Goal: Information Seeking & Learning: Find specific fact

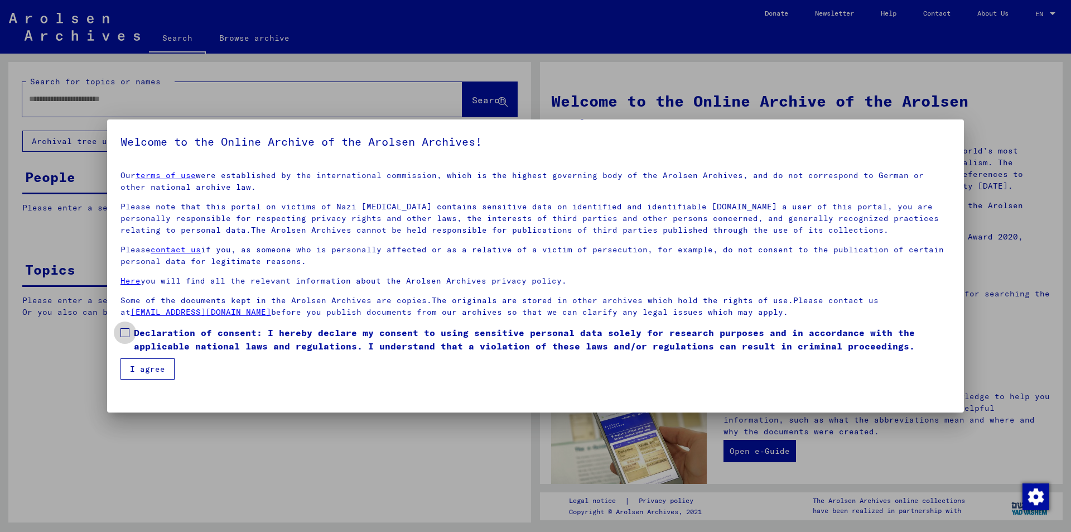
click at [127, 329] on span at bounding box center [125, 332] width 9 height 9
click at [158, 368] on button "I agree" at bounding box center [148, 368] width 54 height 21
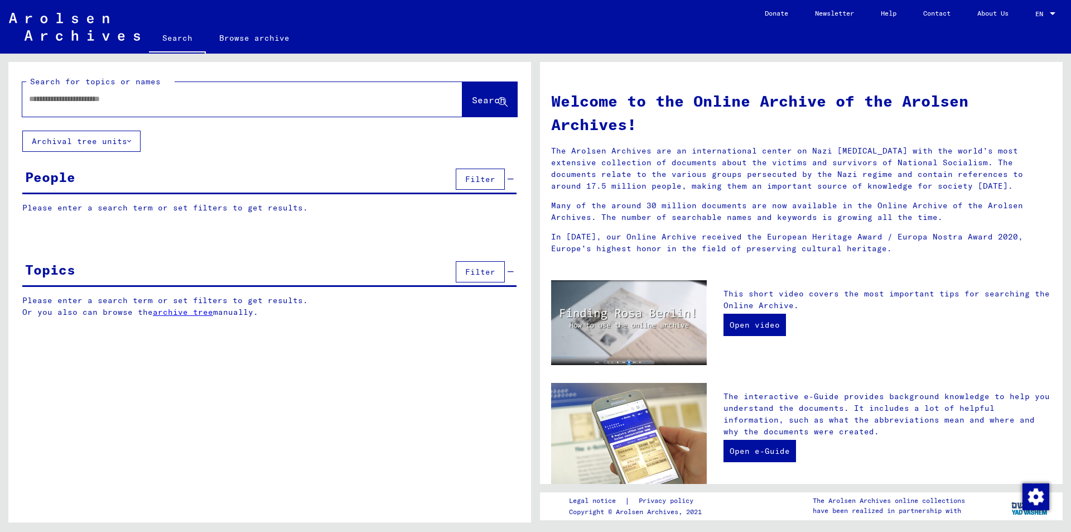
click at [30, 100] on input "text" at bounding box center [229, 99] width 400 height 12
type input "*******"
click at [488, 95] on span "Search" at bounding box center [488, 99] width 33 height 11
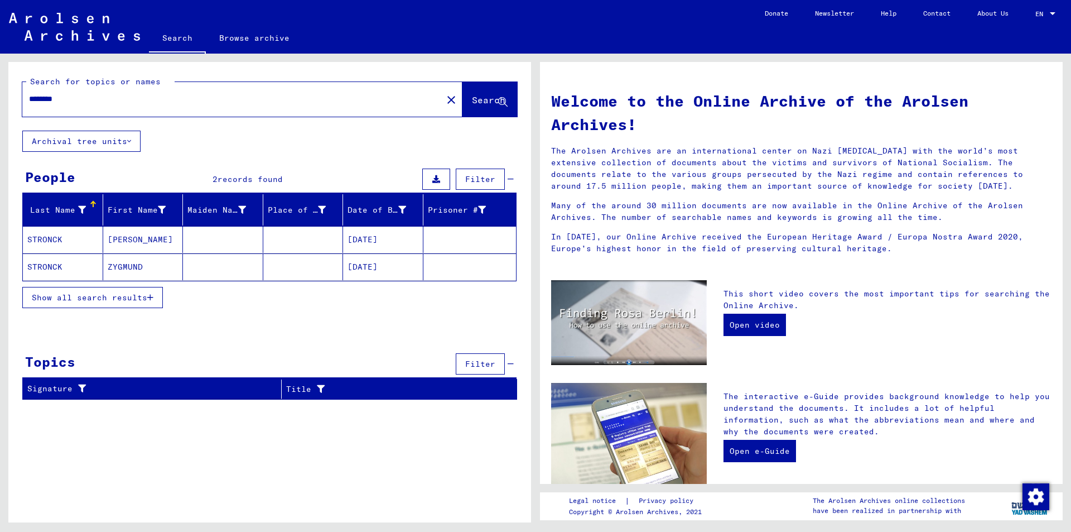
click at [56, 237] on mat-cell "STRONCK" at bounding box center [63, 239] width 80 height 27
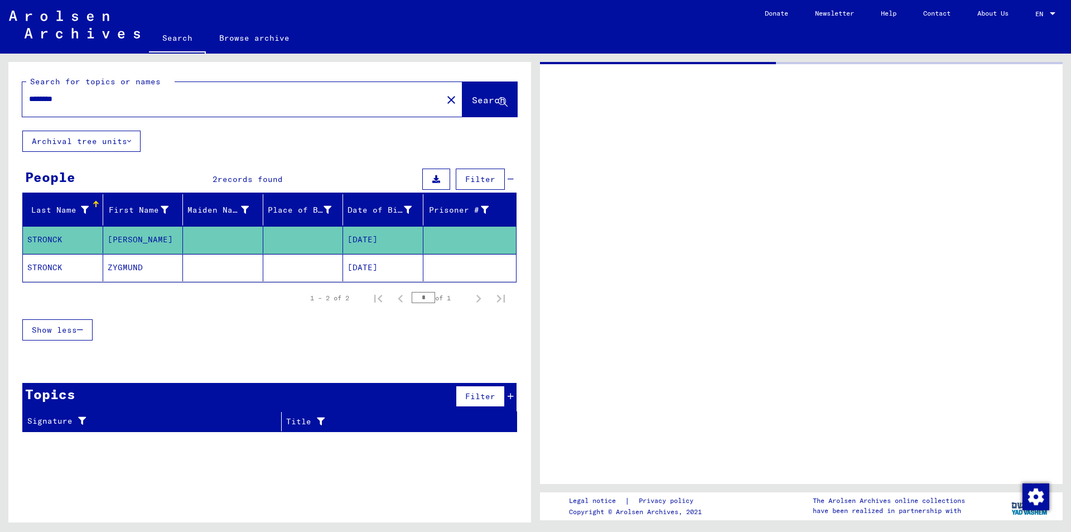
click at [56, 237] on mat-cell "STRONCK" at bounding box center [63, 239] width 80 height 27
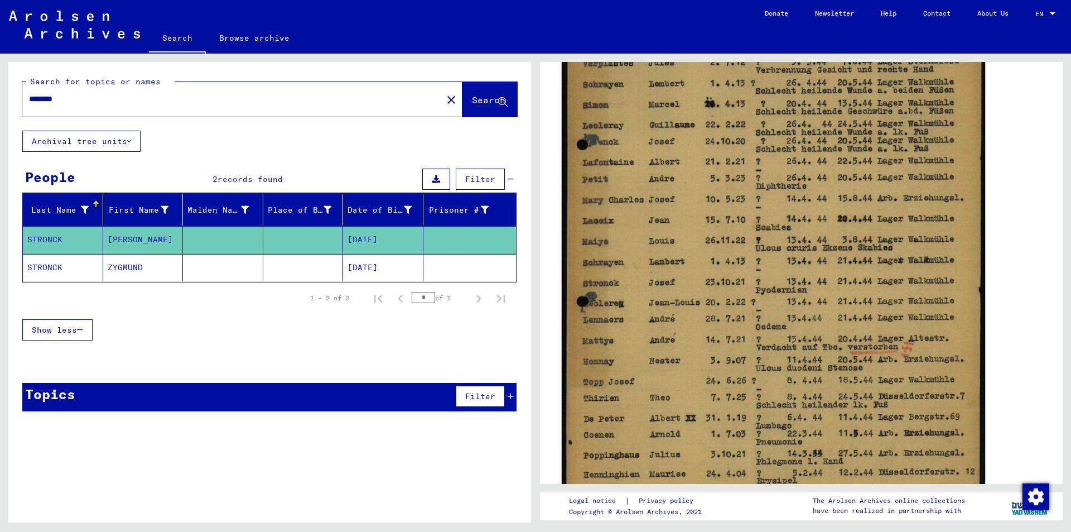
scroll to position [391, 0]
